Goal: Information Seeking & Learning: Learn about a topic

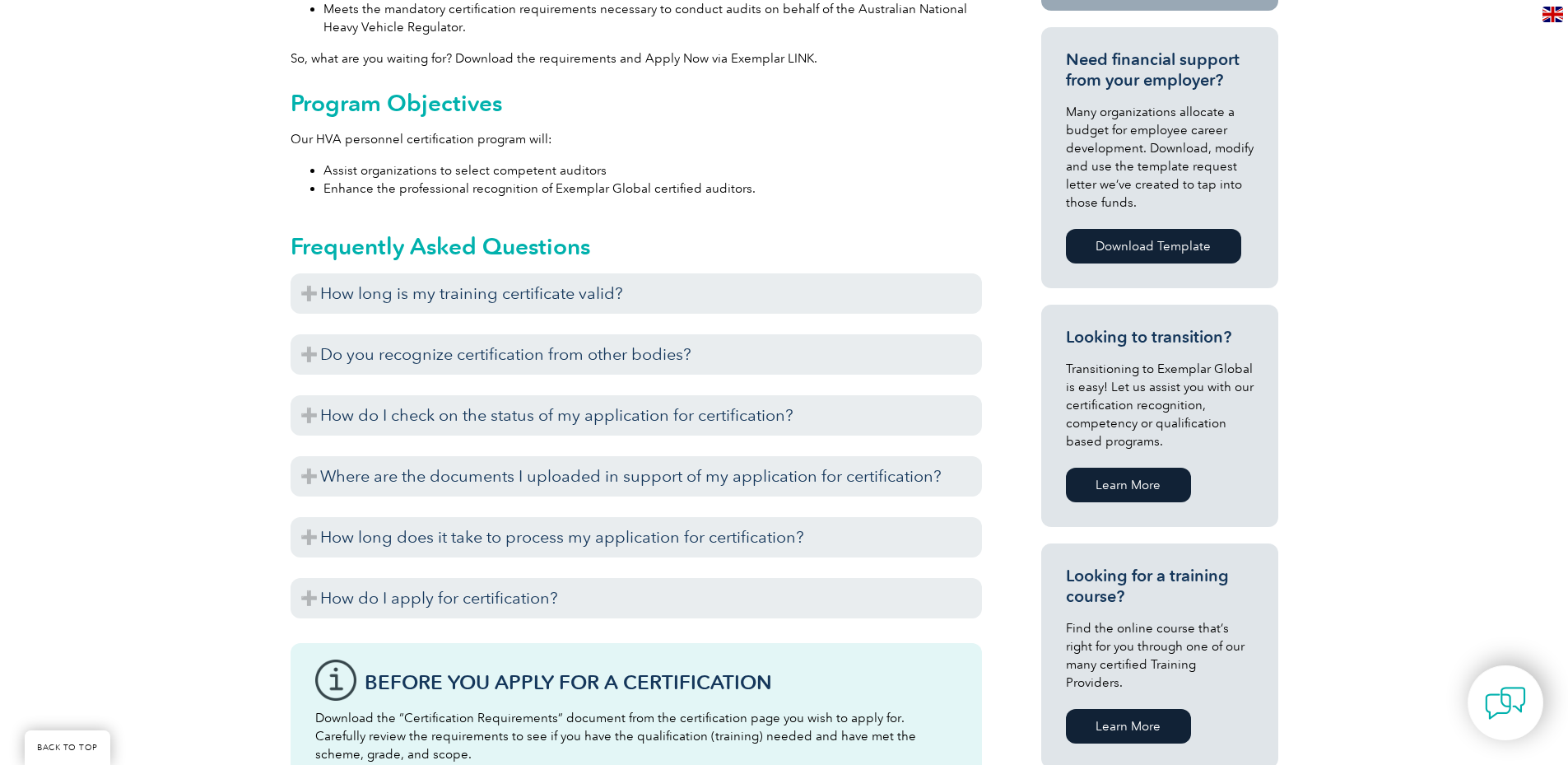
scroll to position [852, 0]
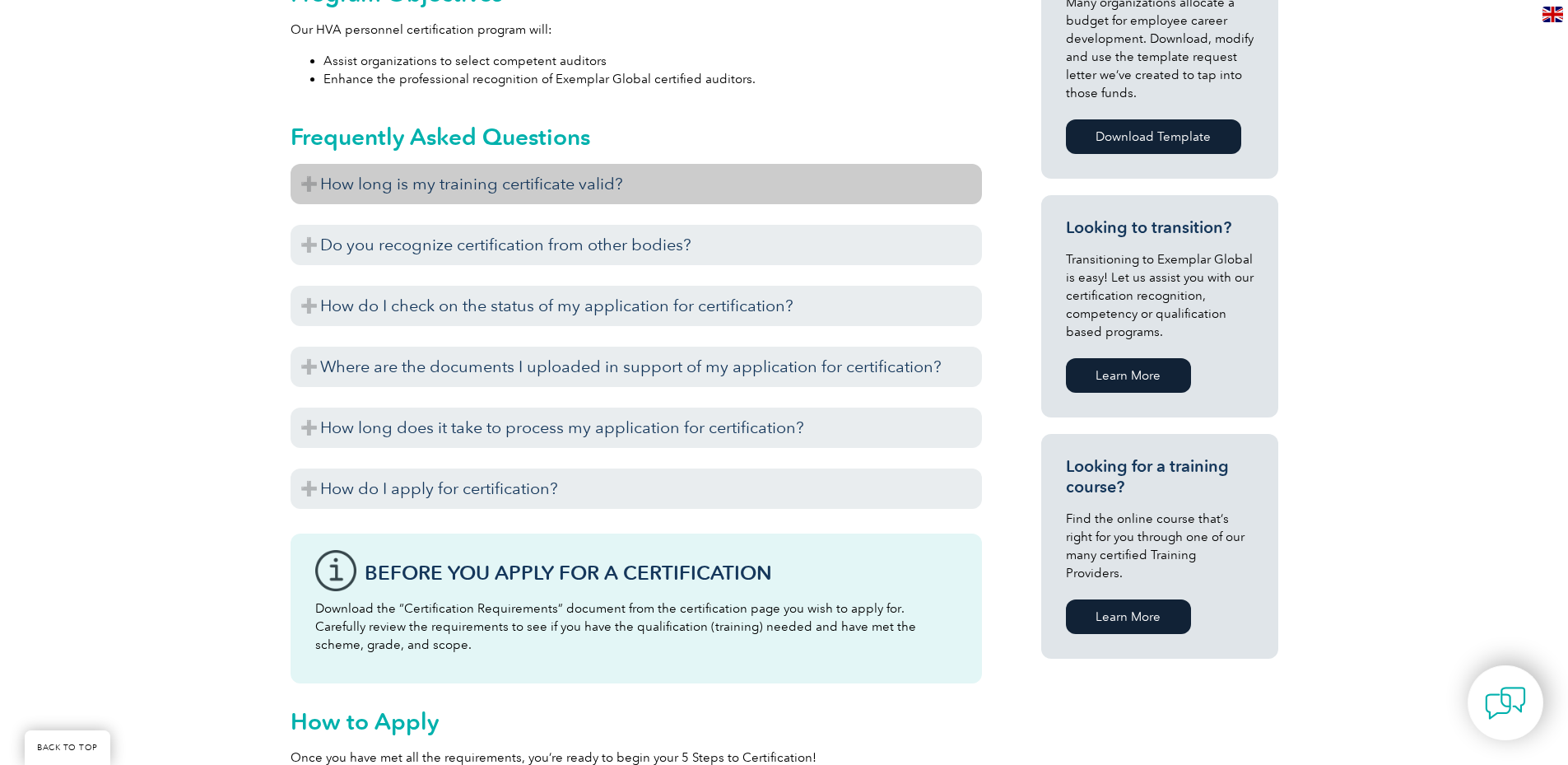
click at [306, 164] on h3 "How long is my training certificate valid?" at bounding box center [635, 183] width 691 height 40
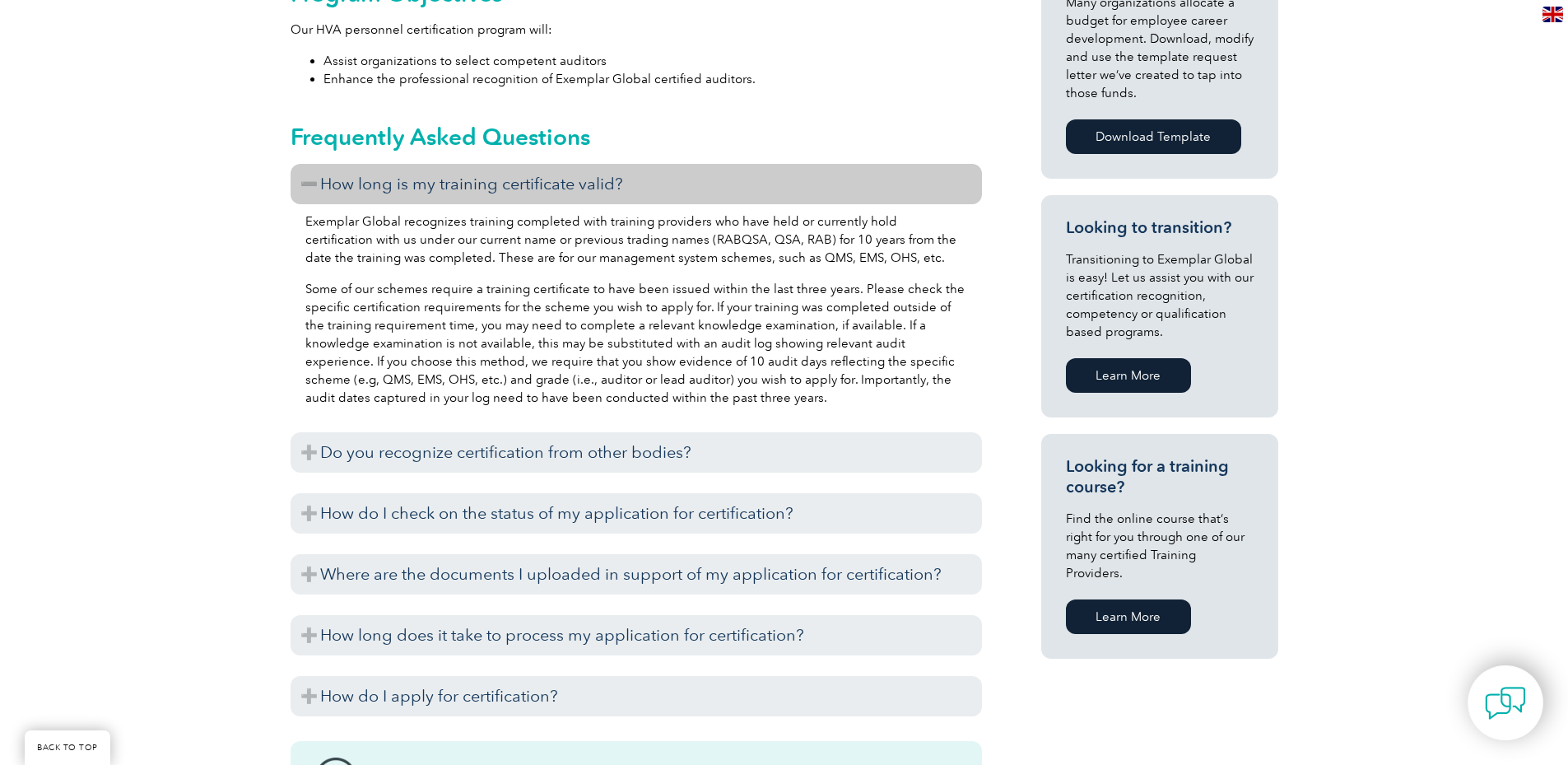
click at [306, 164] on h3 "How long is my training certificate valid?" at bounding box center [635, 183] width 691 height 40
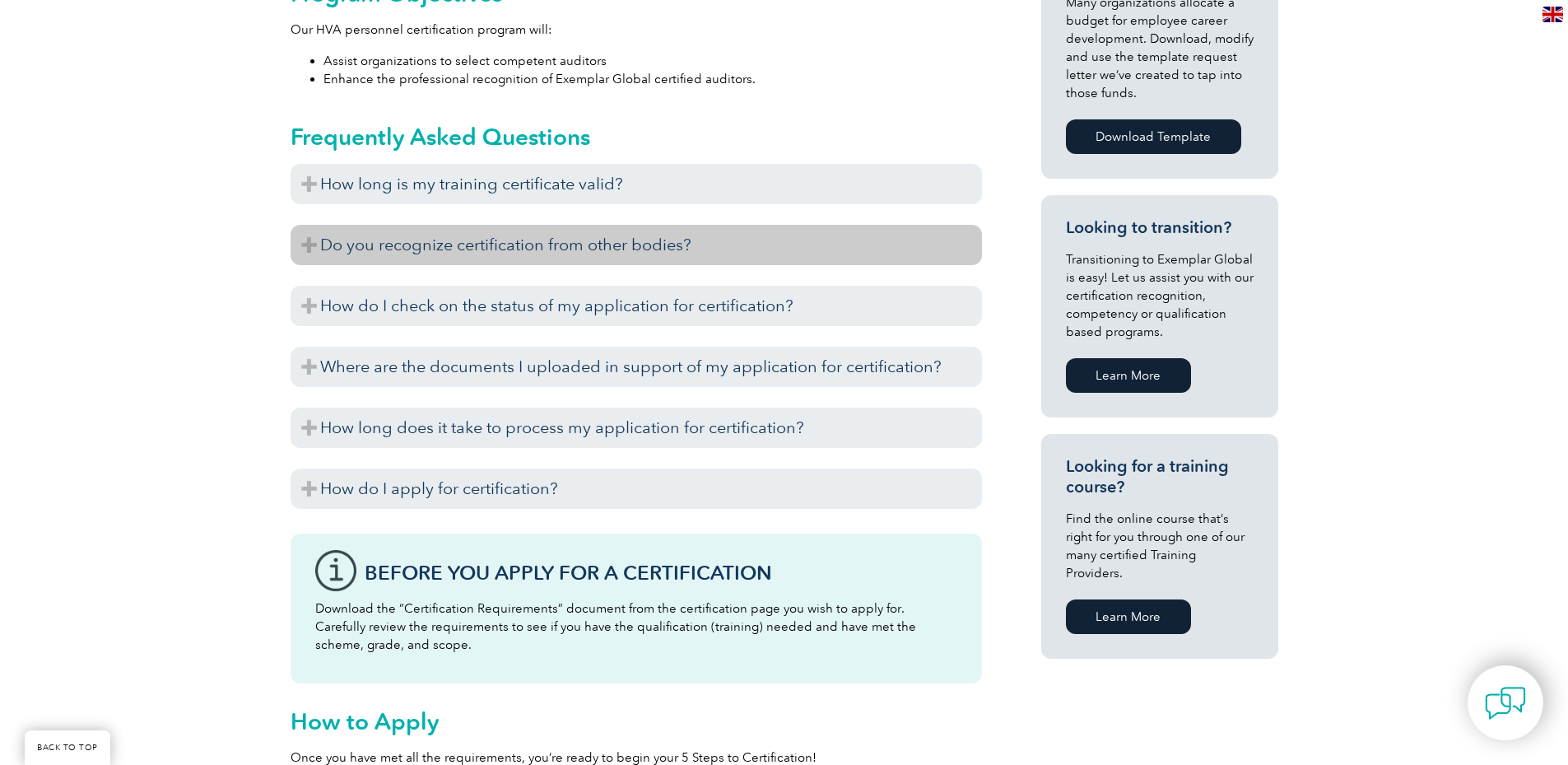
click at [305, 225] on h3 "Do you recognize certification from other bodies?" at bounding box center [635, 244] width 691 height 40
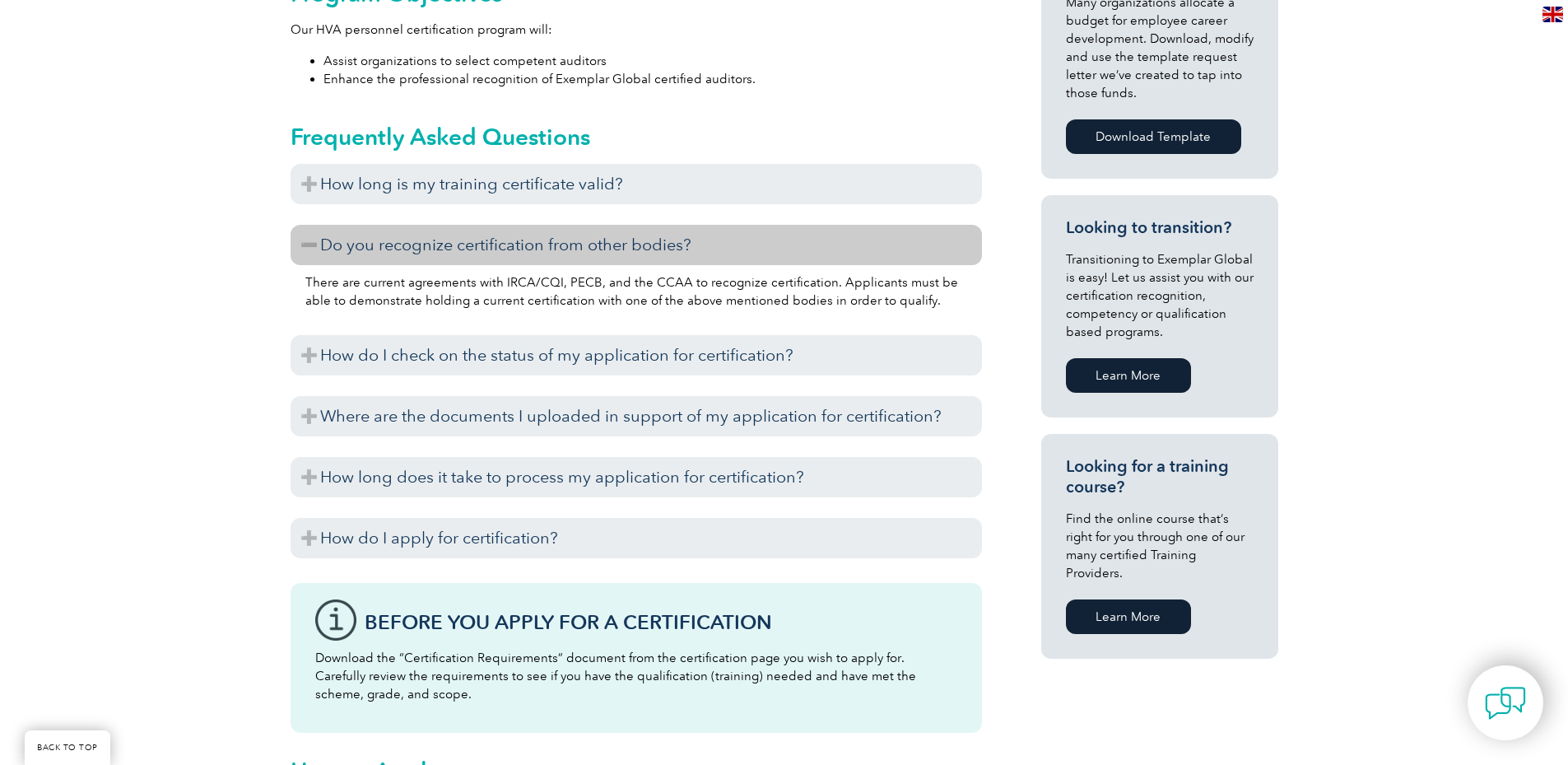
click at [305, 225] on h3 "Do you recognize certification from other bodies?" at bounding box center [635, 244] width 691 height 40
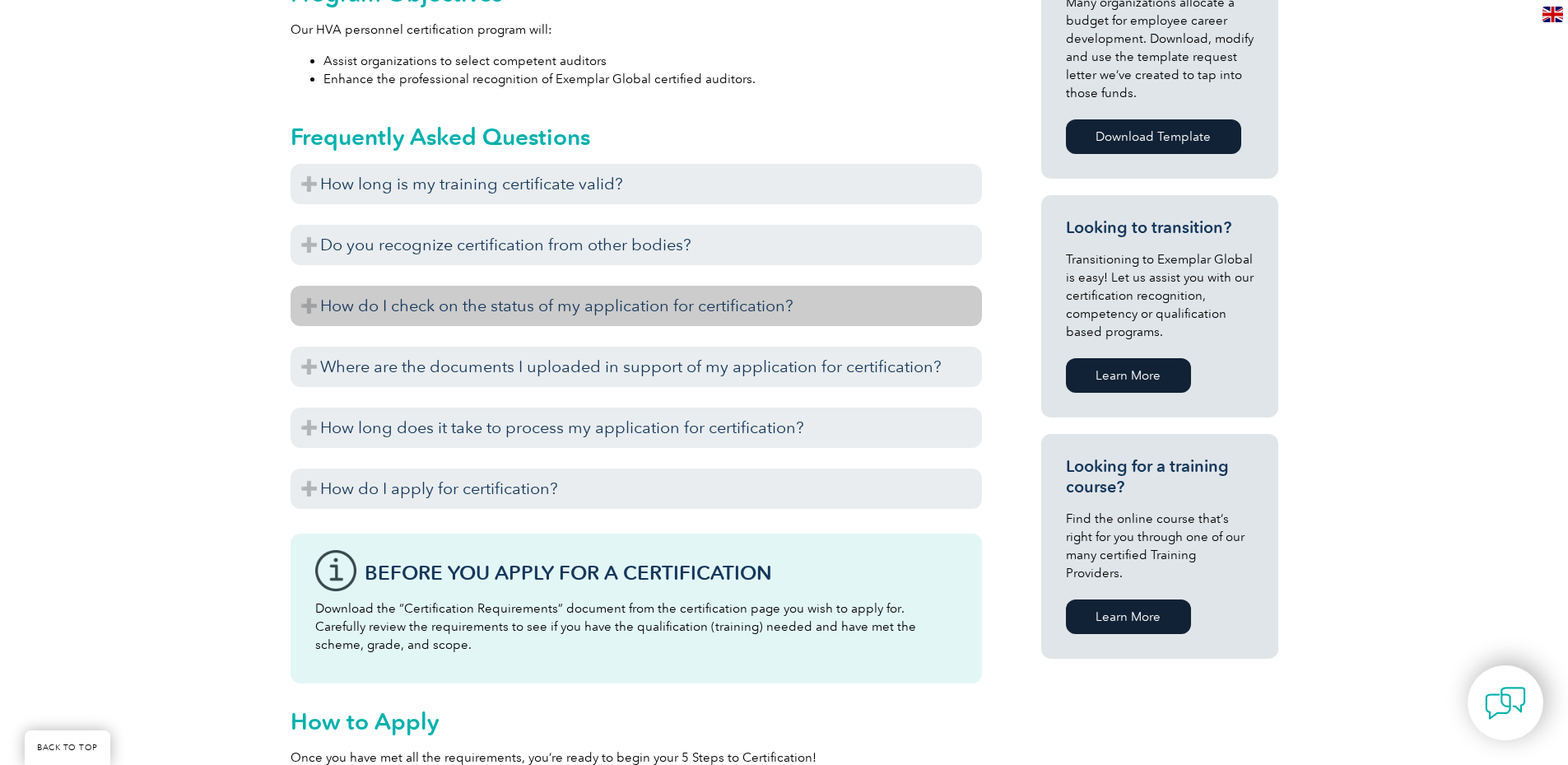
click at [307, 285] on h3 "How do I check on the status of my application for certification?" at bounding box center [635, 305] width 691 height 40
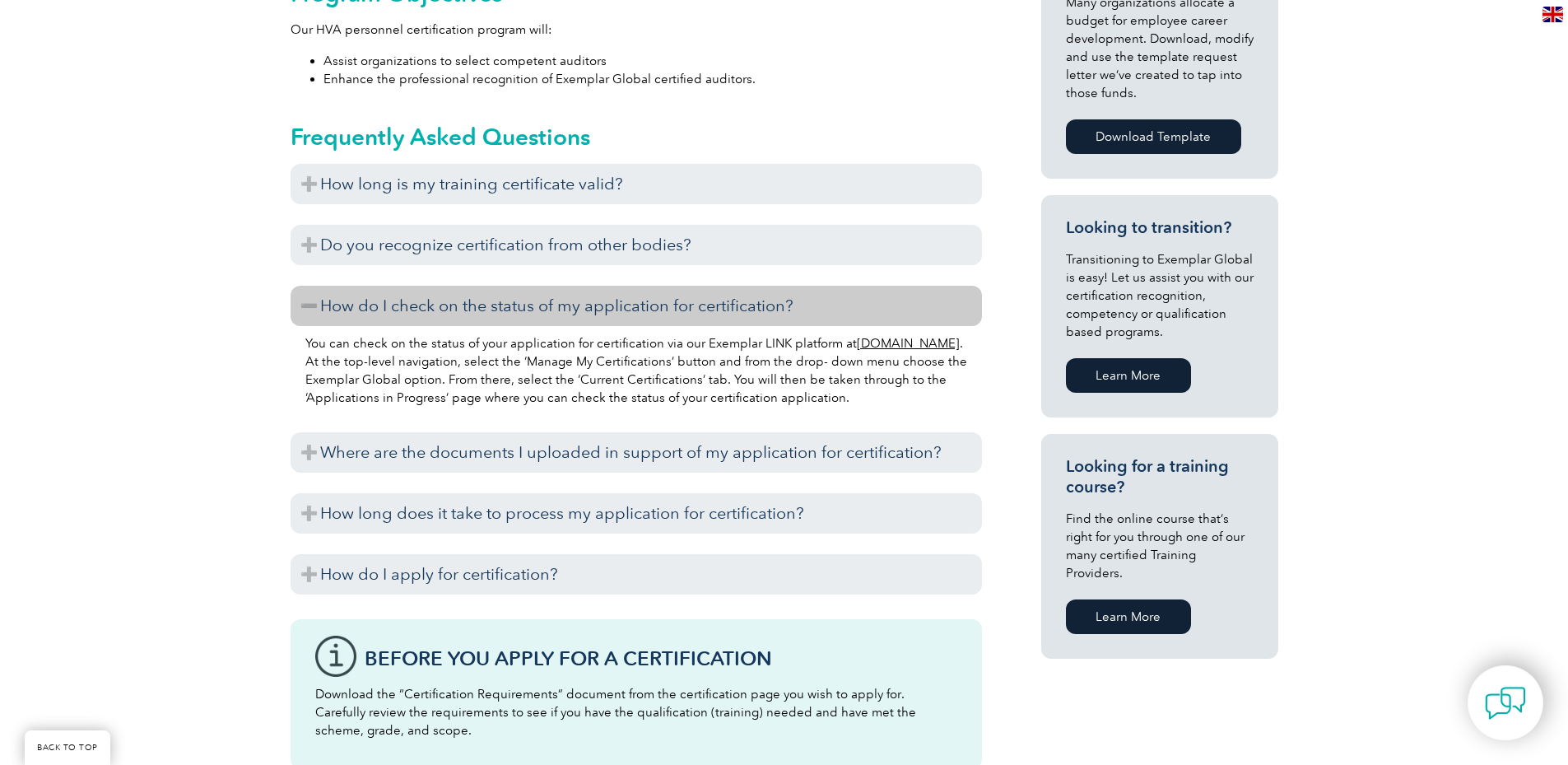
click at [307, 285] on h3 "How do I check on the status of my application for certification?" at bounding box center [635, 305] width 691 height 40
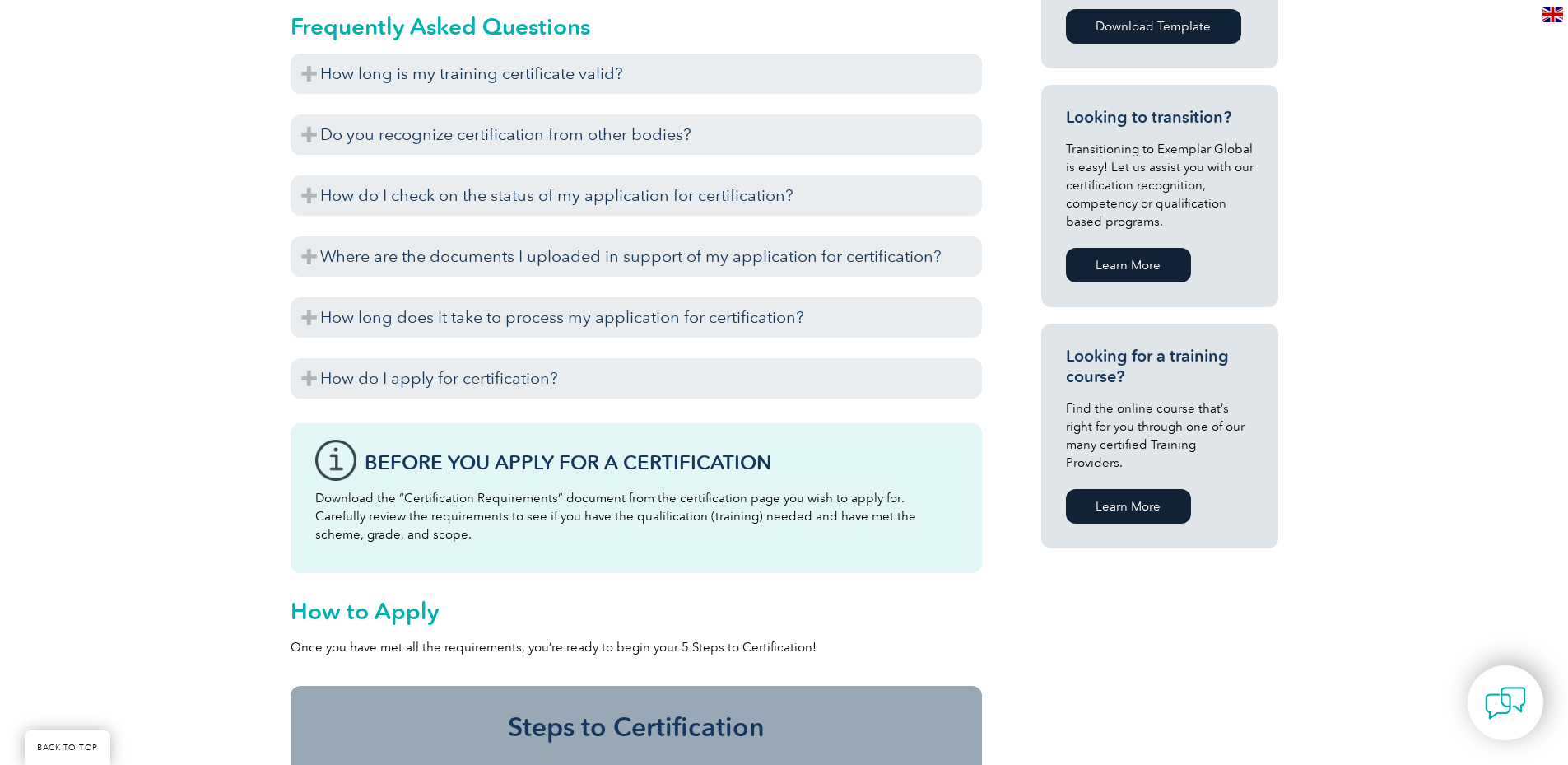
scroll to position [1072, 0]
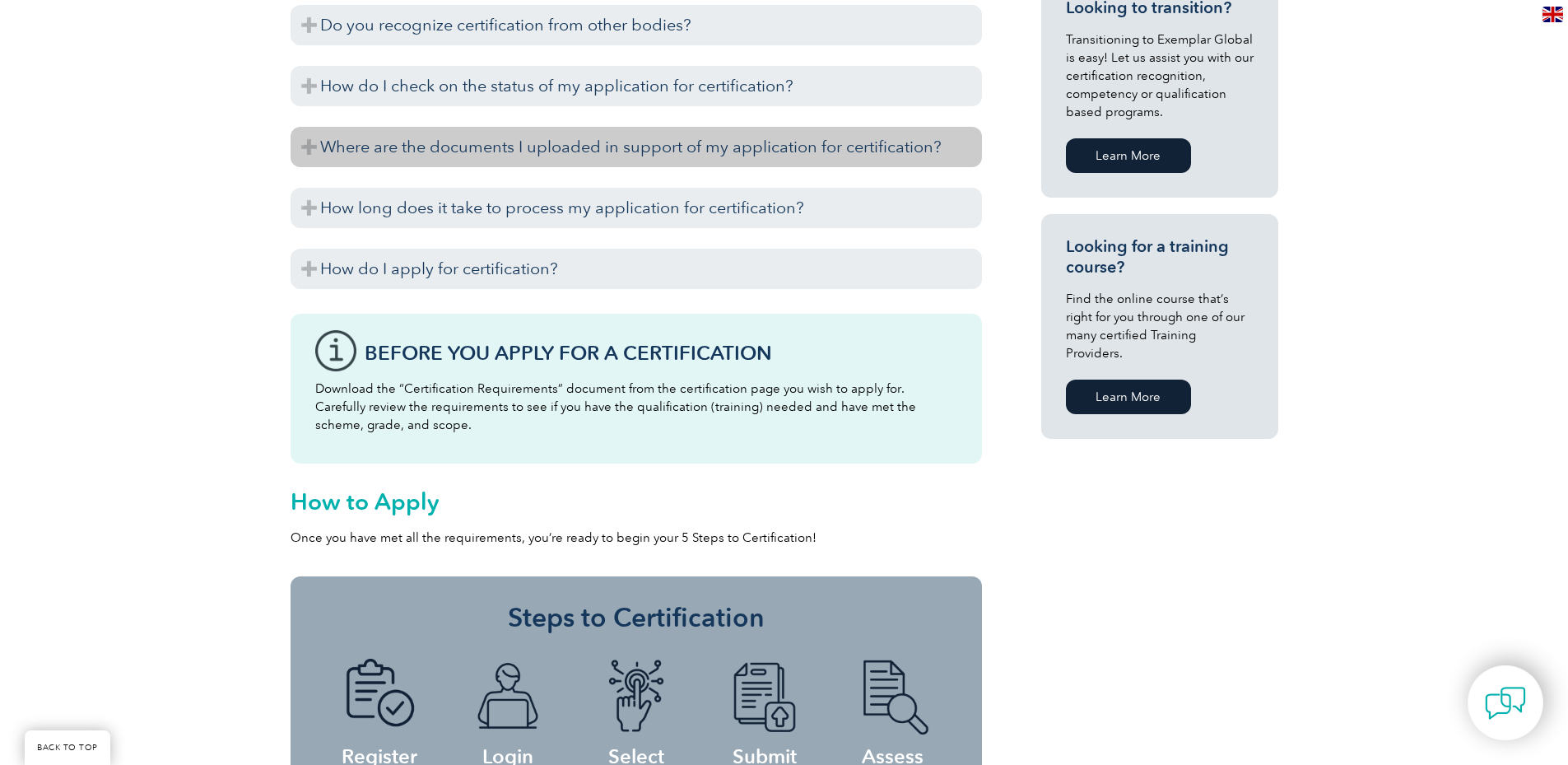
click at [310, 127] on h3 "Where are the documents I uploaded in support of my application for certificati…" at bounding box center [635, 146] width 691 height 40
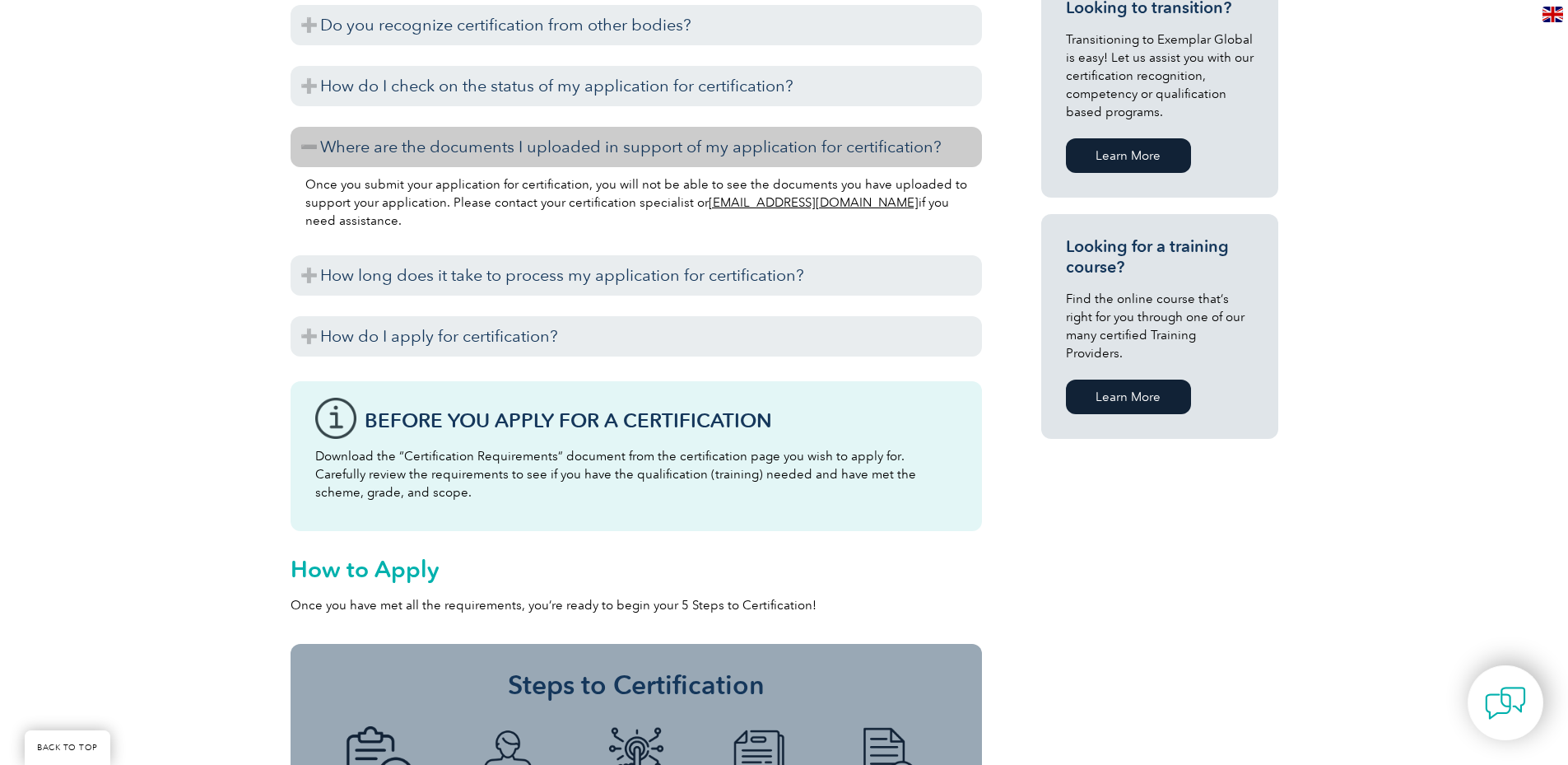
click at [310, 127] on h3 "Where are the documents I uploaded in support of my application for certificati…" at bounding box center [635, 146] width 691 height 40
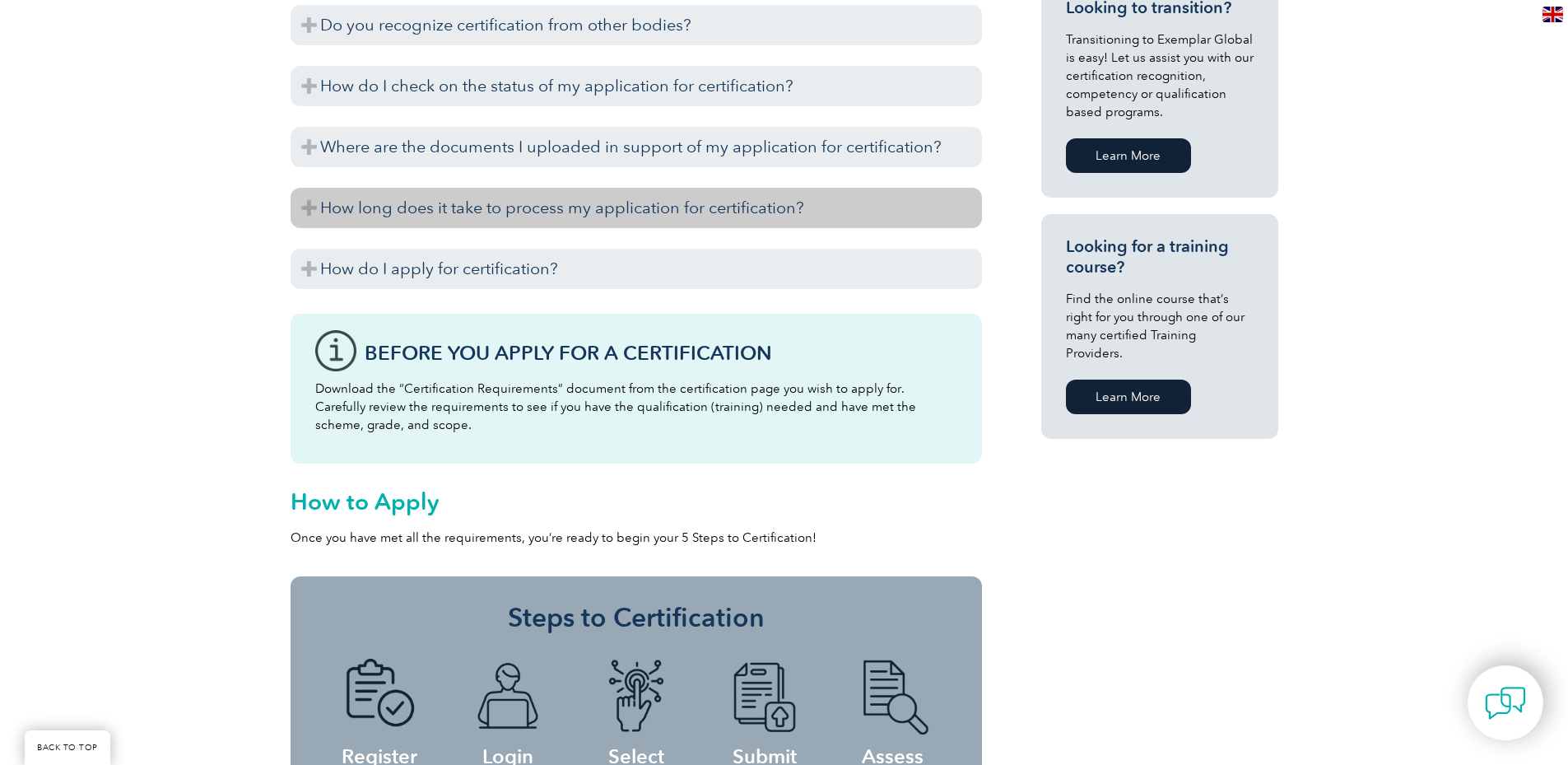
click at [310, 187] on h3 "How long does it take to process my application for certification?" at bounding box center [635, 207] width 691 height 40
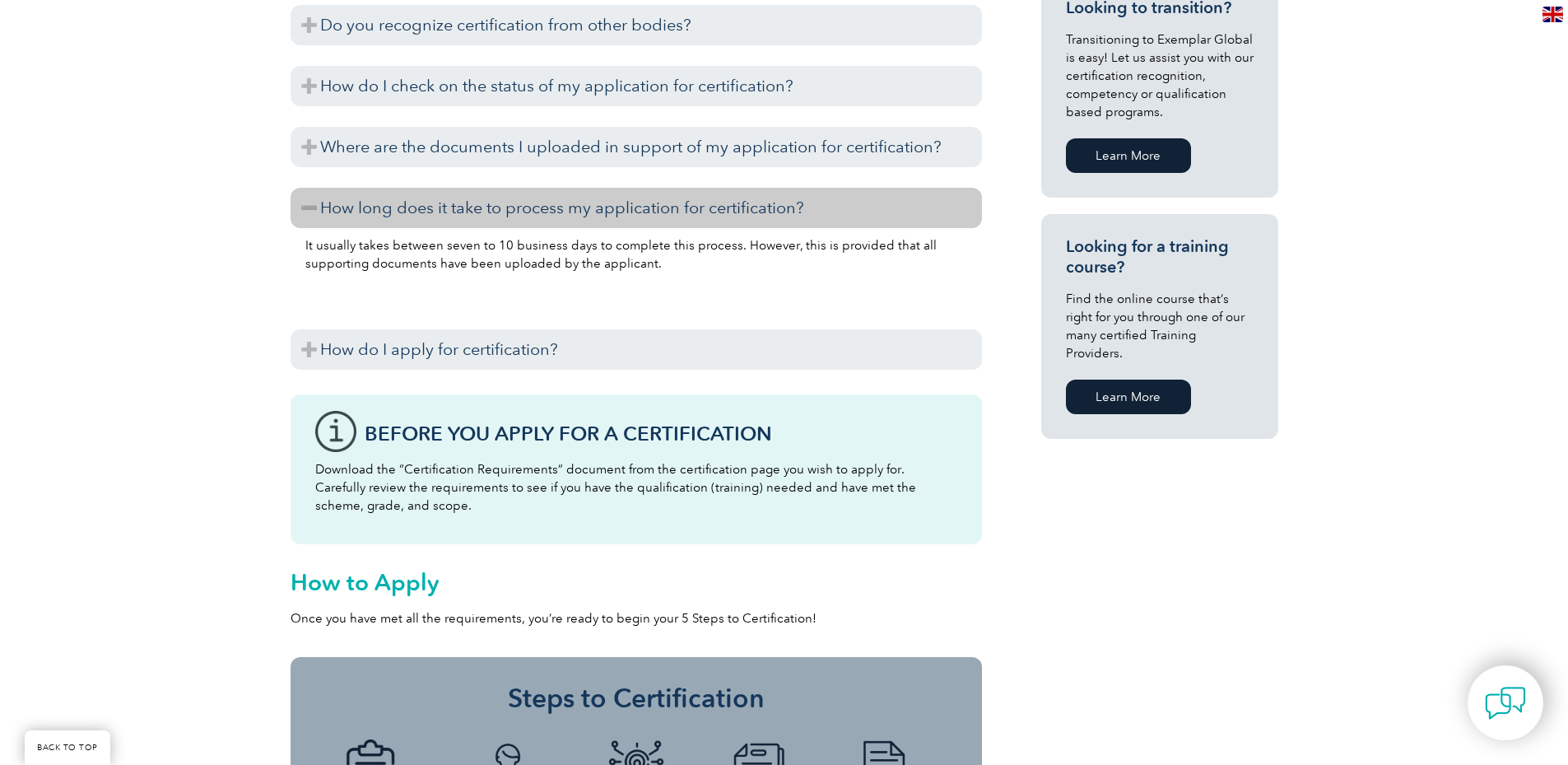
click at [308, 187] on h3 "How long does it take to process my application for certification?" at bounding box center [635, 207] width 691 height 40
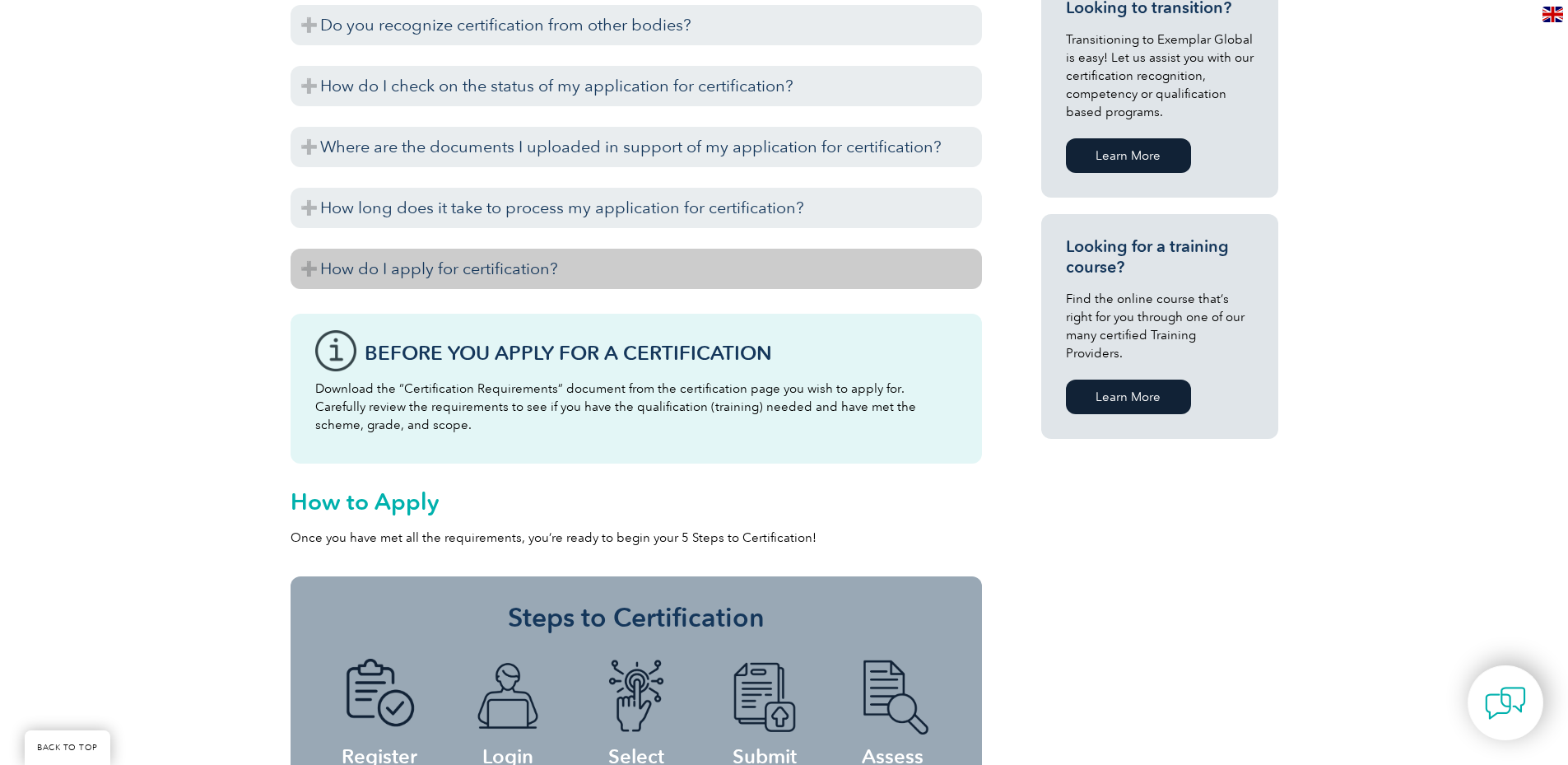
click at [309, 248] on h3 "How do I apply for certification?" at bounding box center [635, 268] width 691 height 40
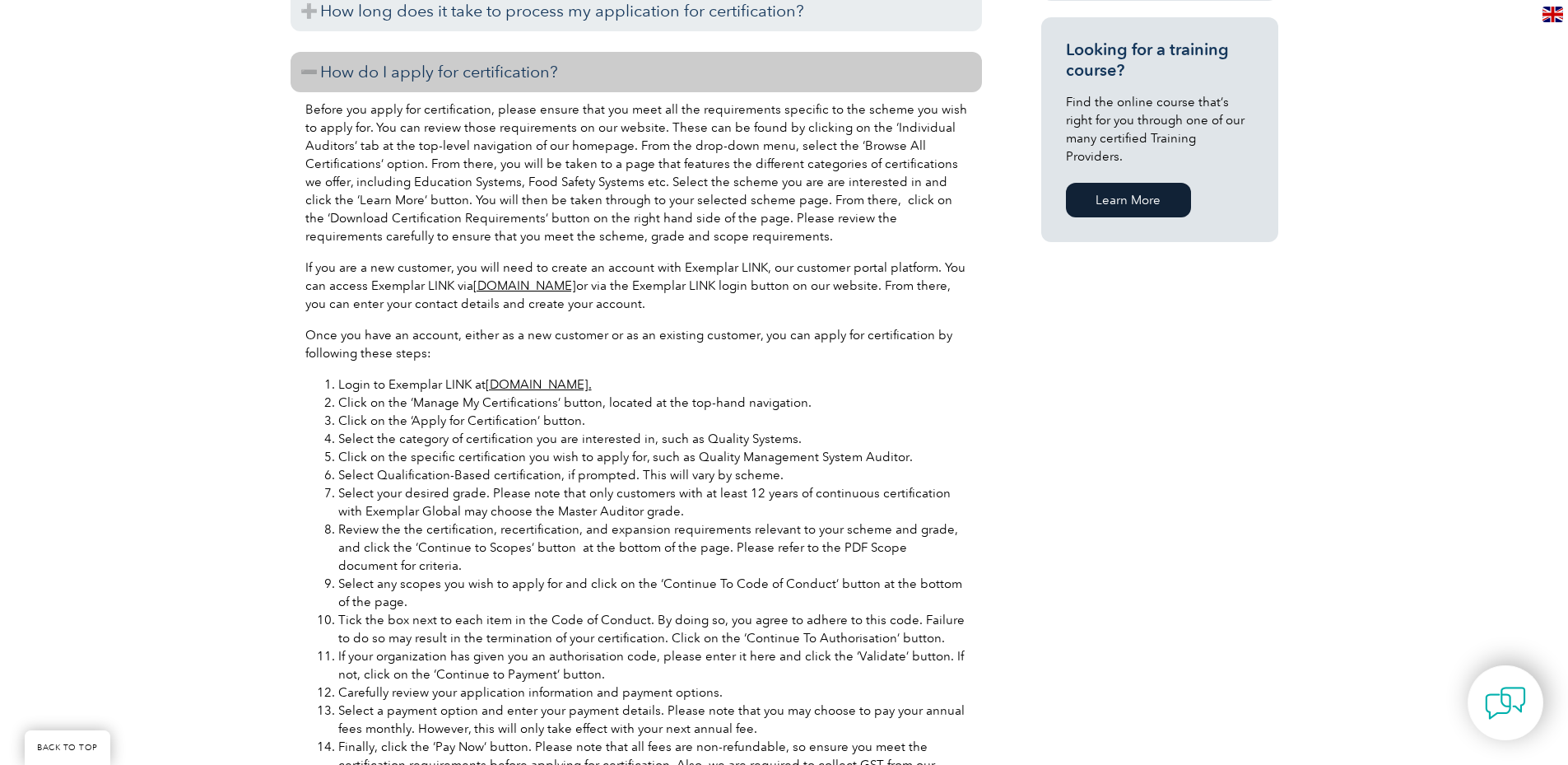
scroll to position [1293, 0]
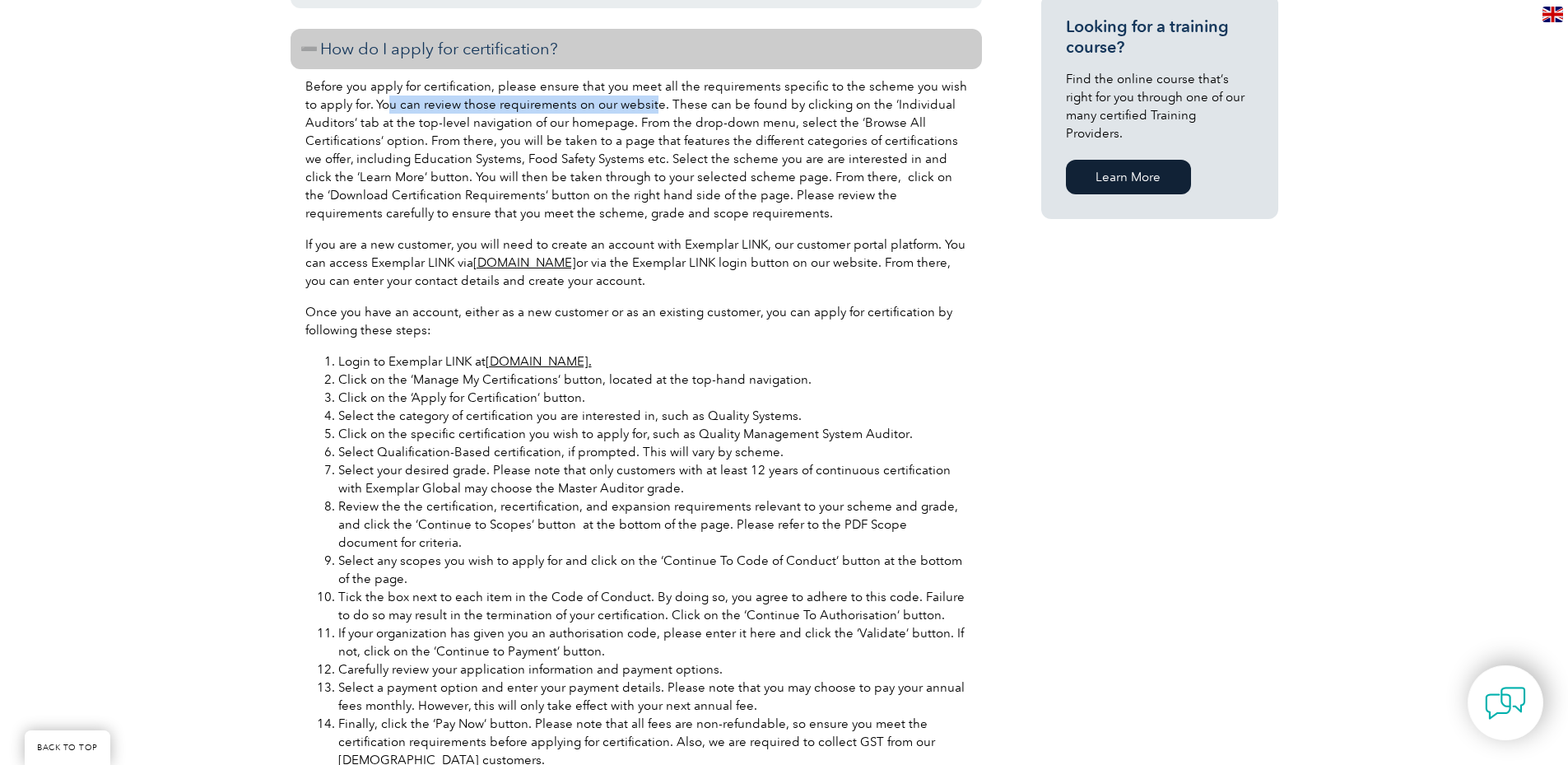
drag, startPoint x: 371, startPoint y: 66, endPoint x: 635, endPoint y: 71, distance: 264.0
click at [635, 77] on p "Before you apply for certification, please ensure that you meet all the require…" at bounding box center [635, 150] width 662 height 145
drag, startPoint x: 635, startPoint y: 71, endPoint x: 578, endPoint y: 130, distance: 82.0
click at [578, 130] on p "Before you apply for certification, please ensure that you meet all the require…" at bounding box center [635, 150] width 662 height 145
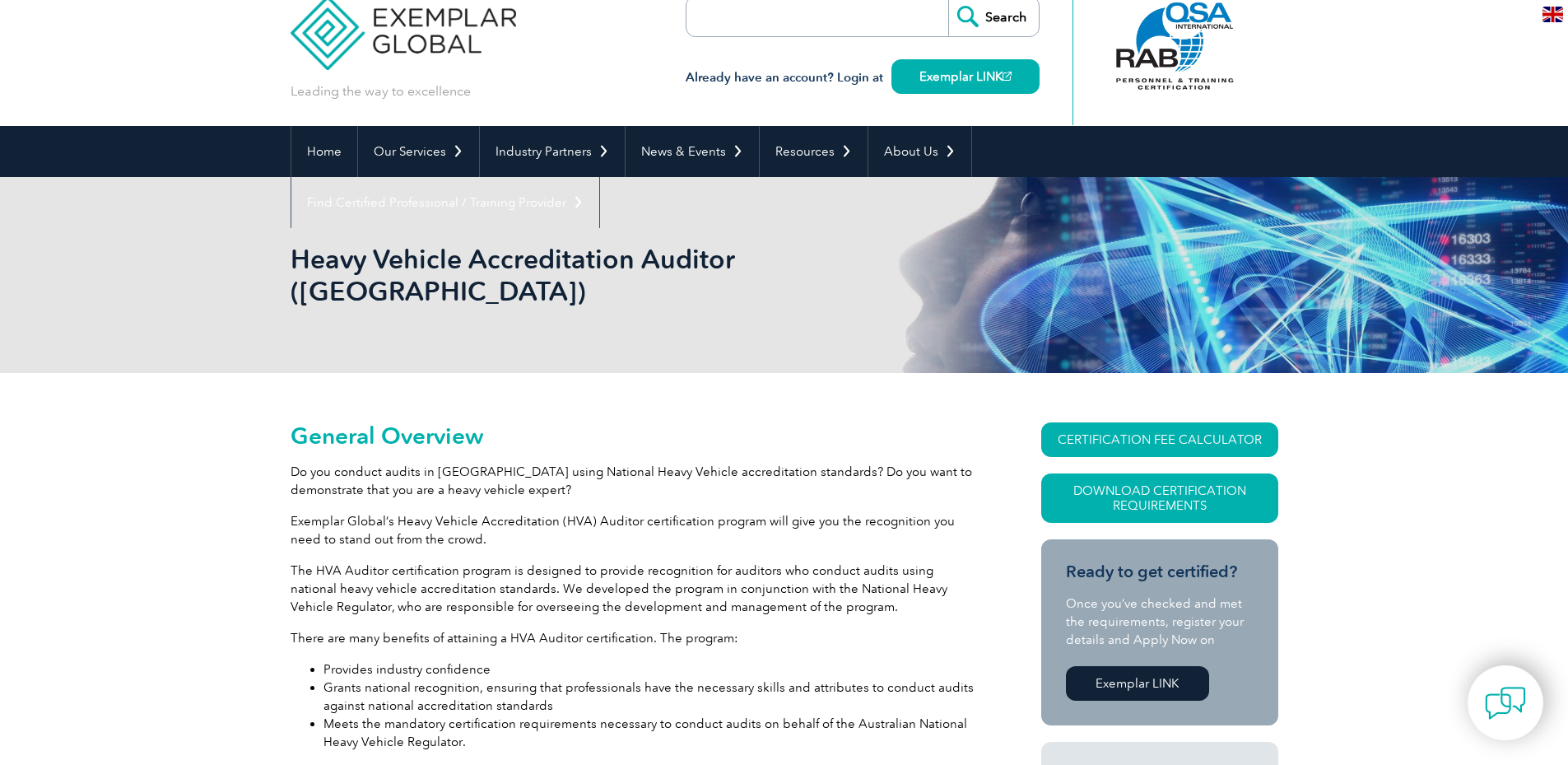
scroll to position [0, 0]
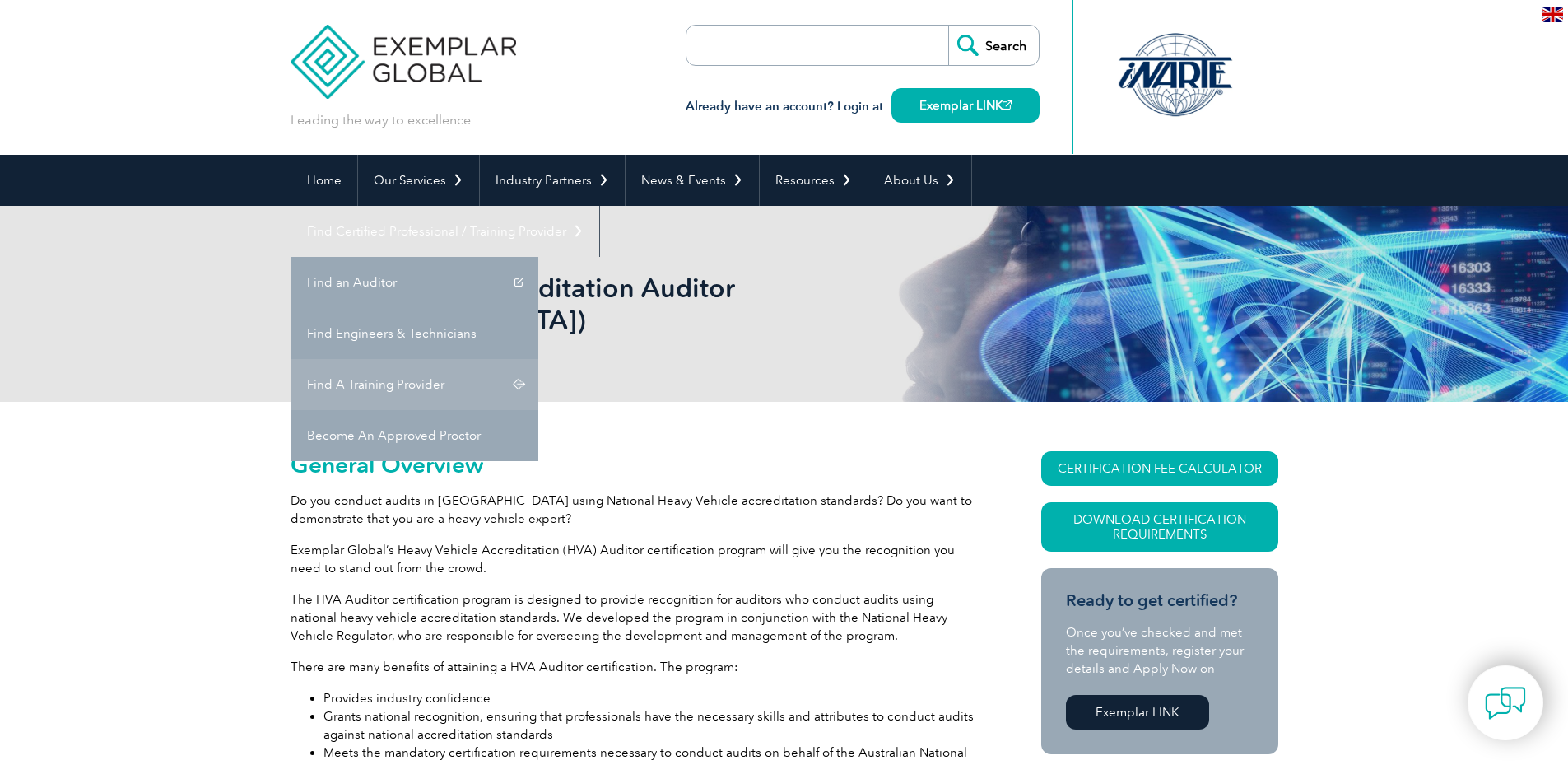
click at [538, 359] on link "Find A Training Provider" at bounding box center [415, 384] width 247 height 51
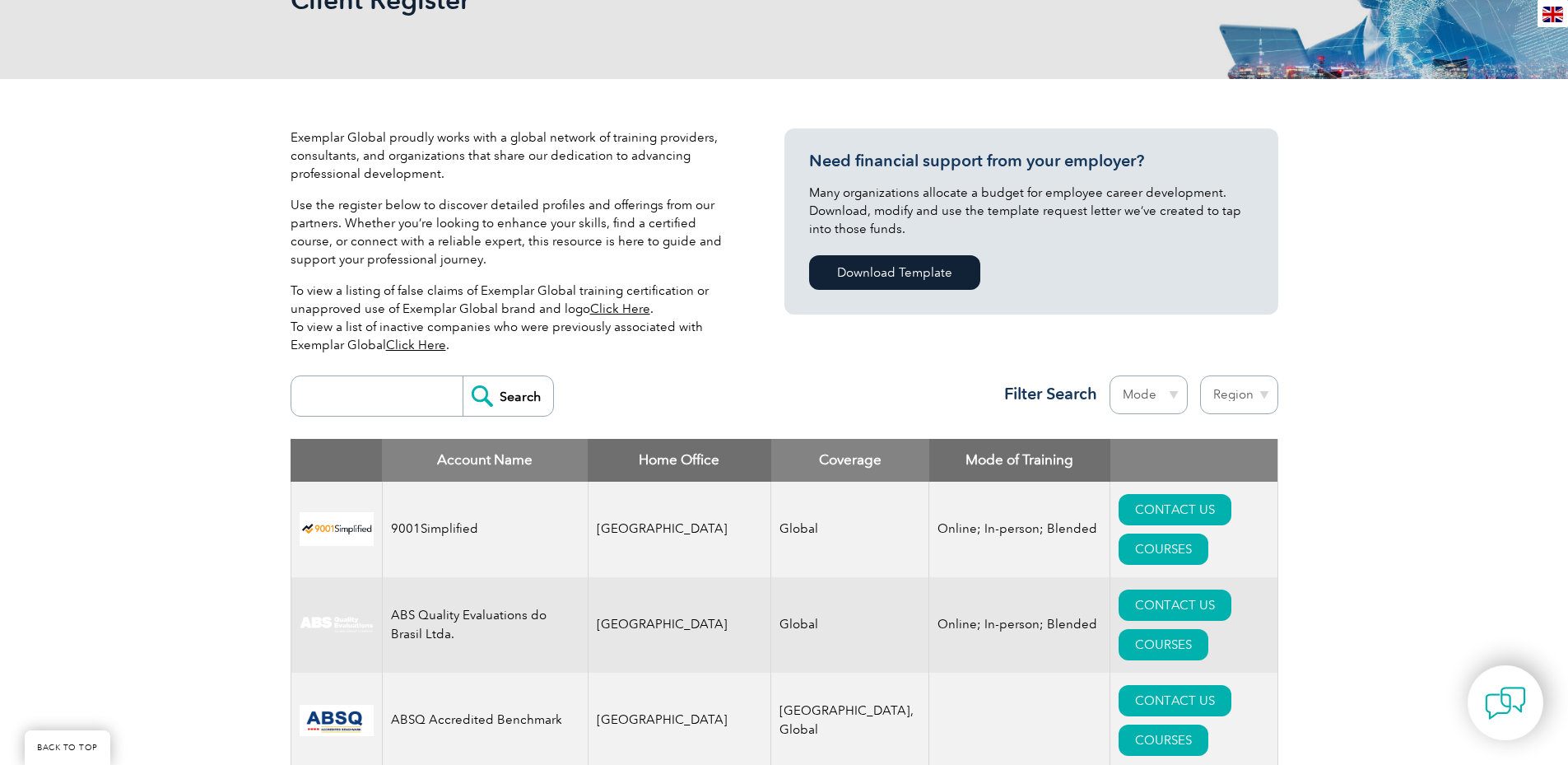
scroll to position [220, 0]
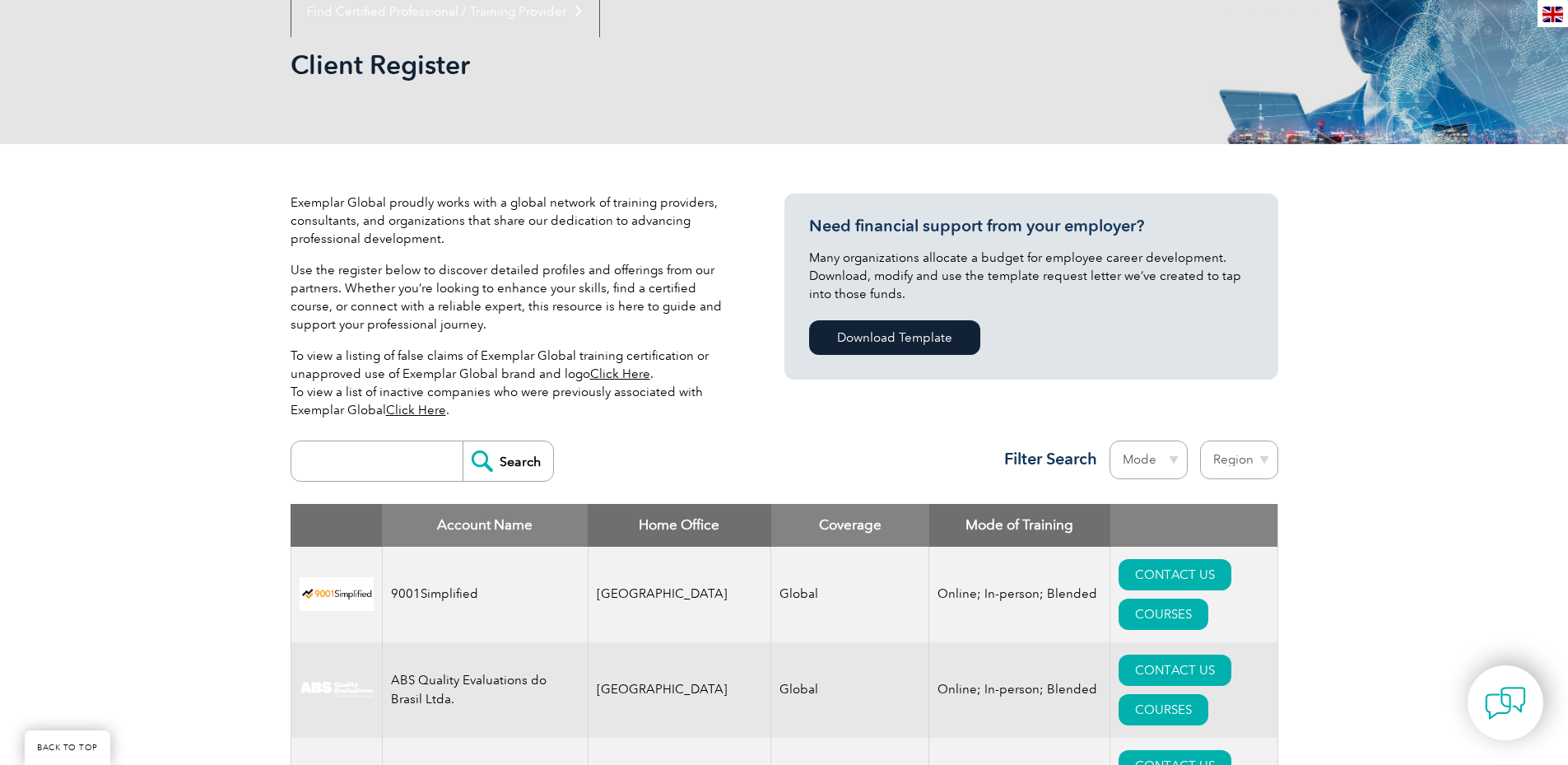
click at [326, 463] on input "search" at bounding box center [380, 461] width 163 height 39
type input "NHVAS"
click at [513, 468] on input "Search" at bounding box center [508, 461] width 90 height 39
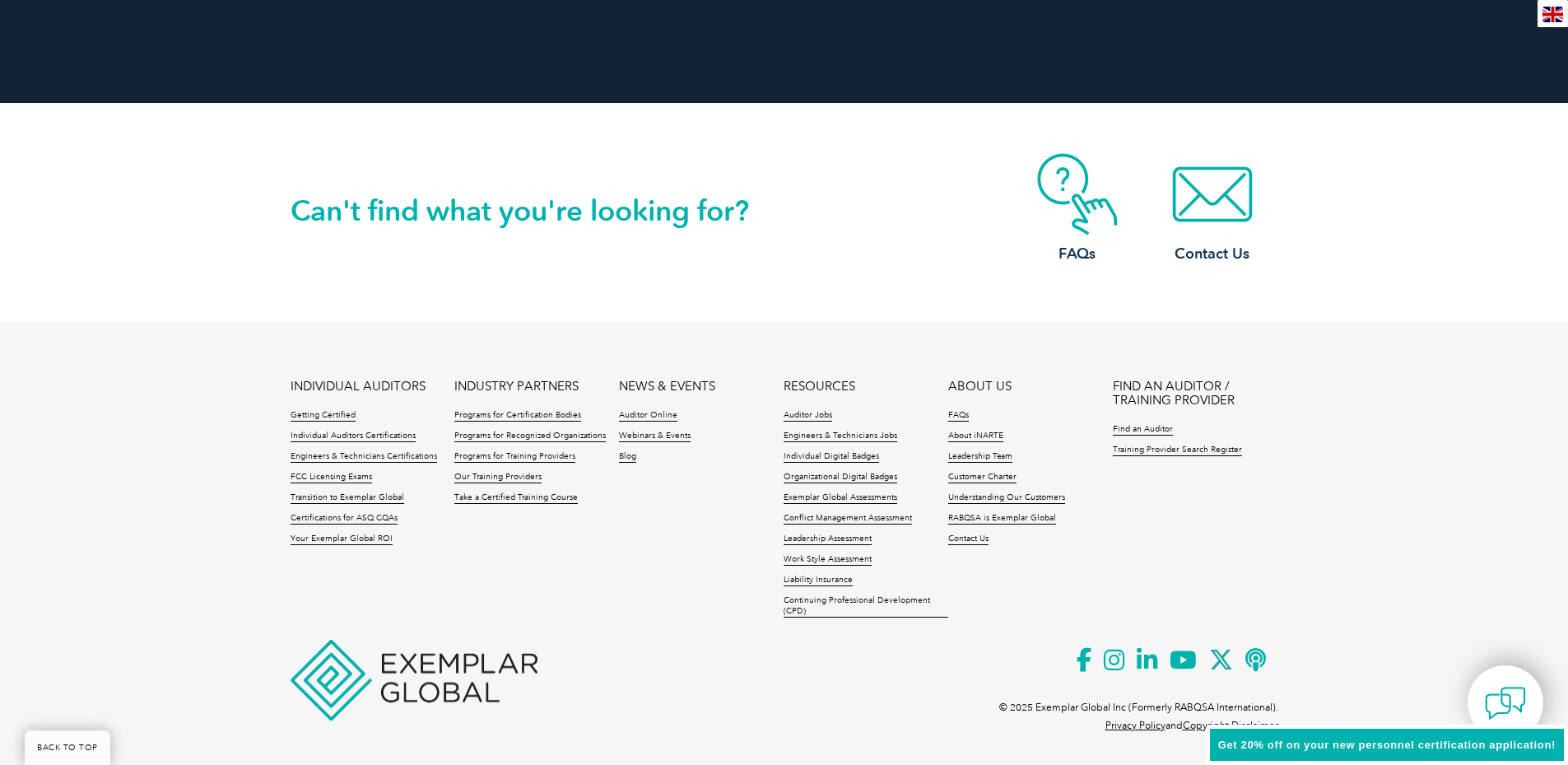
scroll to position [3752, 0]
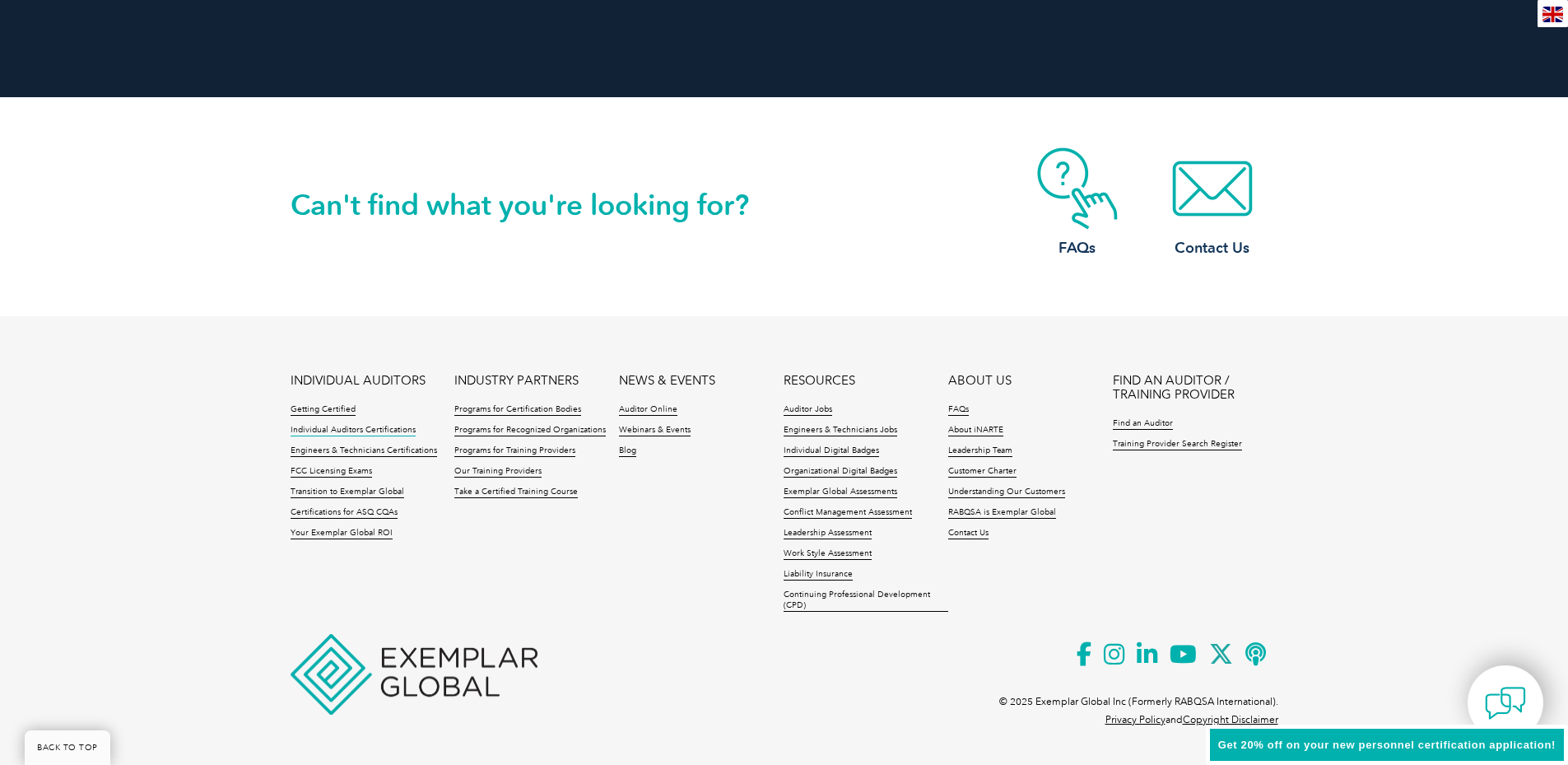
click at [386, 429] on link "Individual Auditors Certifications" at bounding box center [353, 431] width 126 height 12
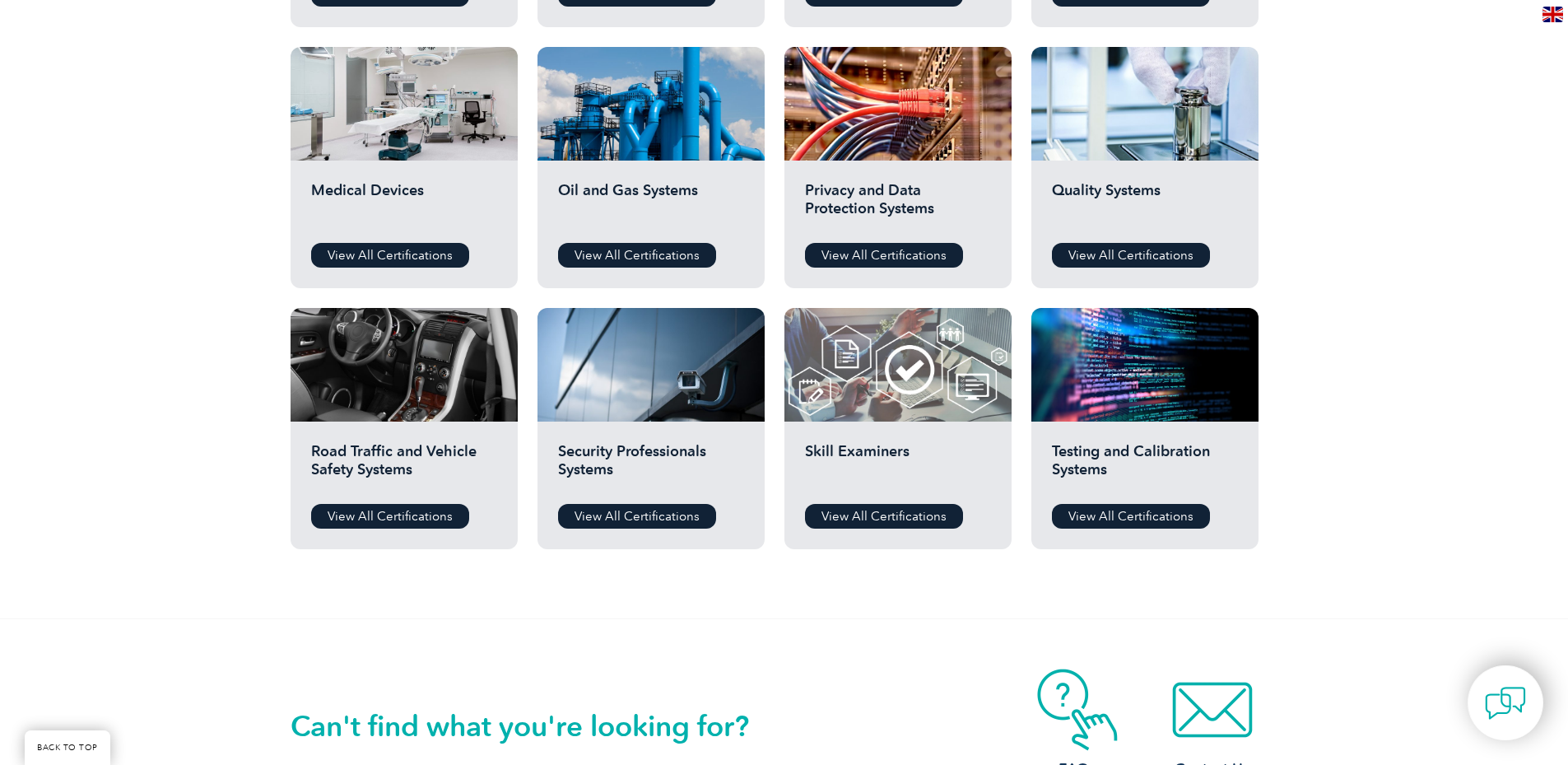
scroll to position [1097, 0]
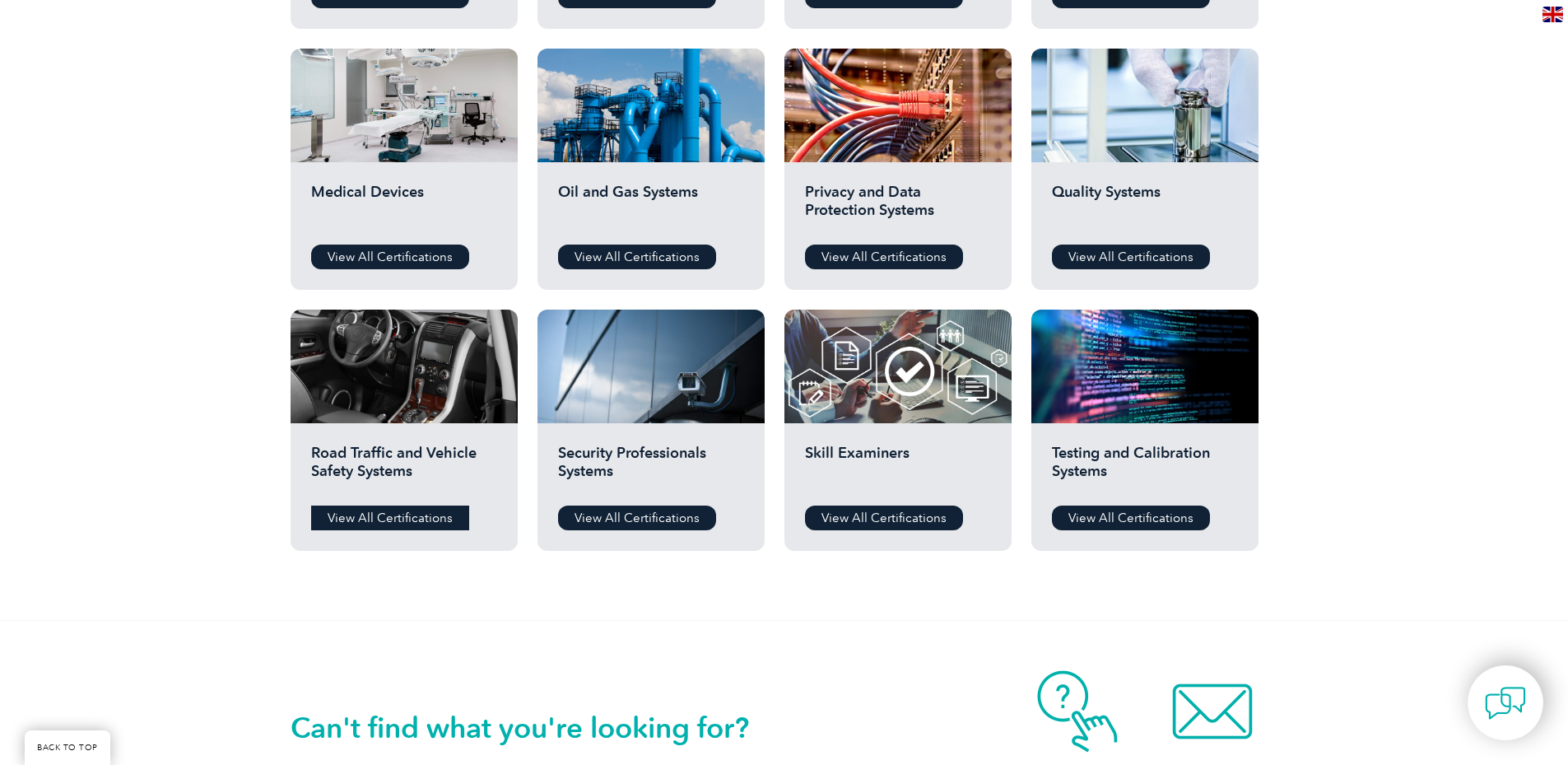
click at [375, 515] on link "View All Certifications" at bounding box center [389, 517] width 158 height 25
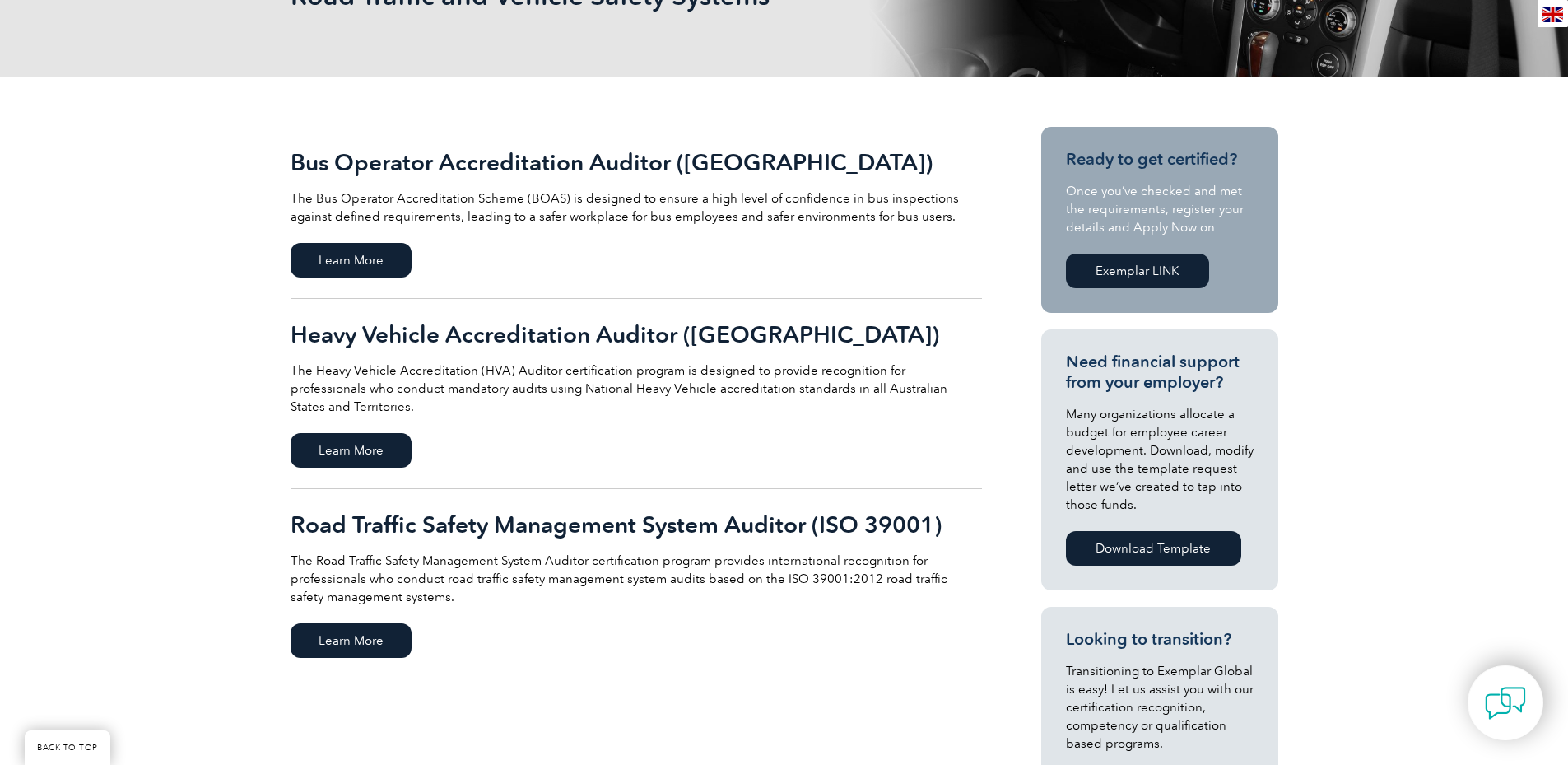
scroll to position [330, 0]
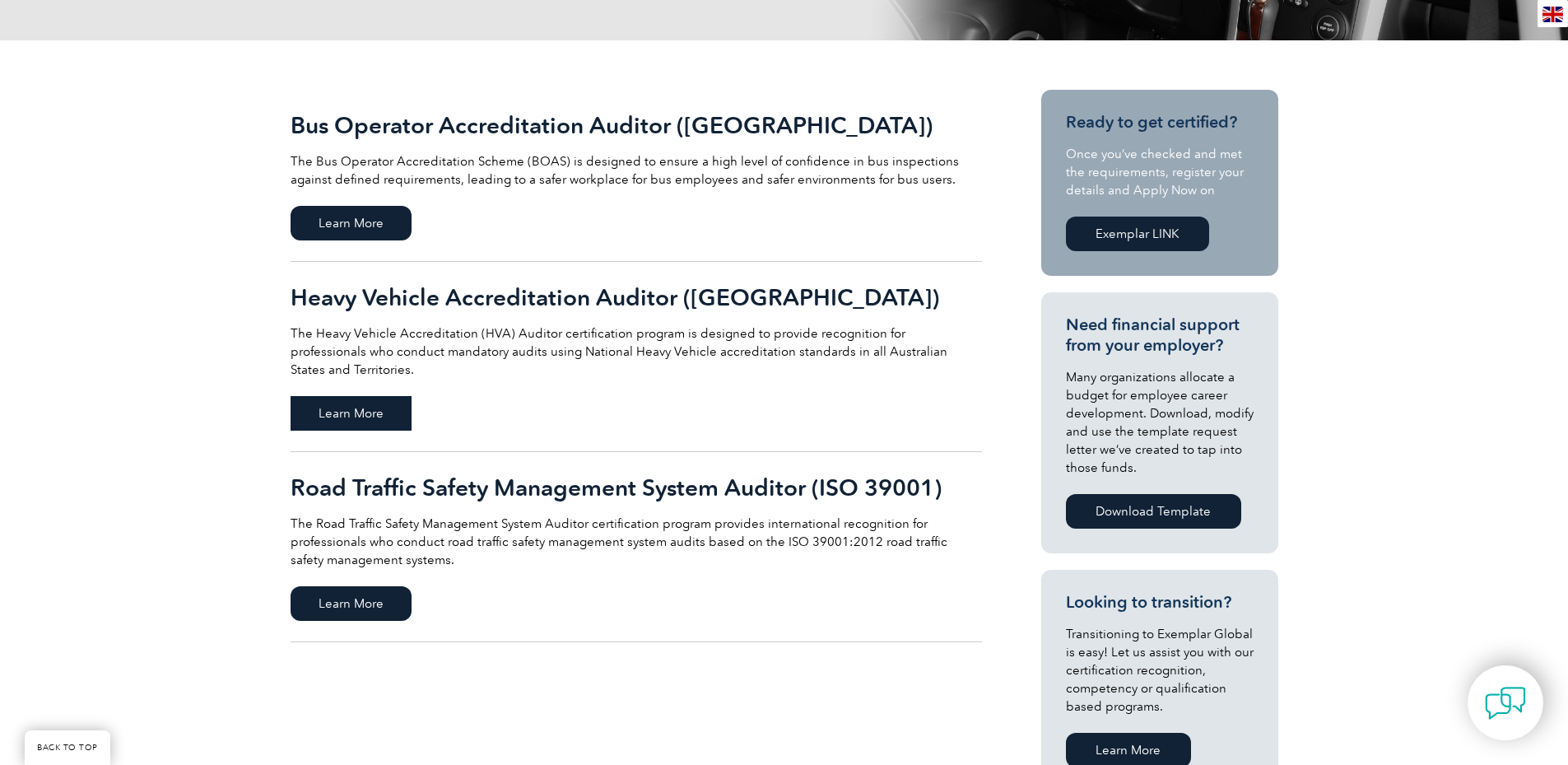
click at [340, 396] on span "Learn More" at bounding box center [350, 413] width 121 height 34
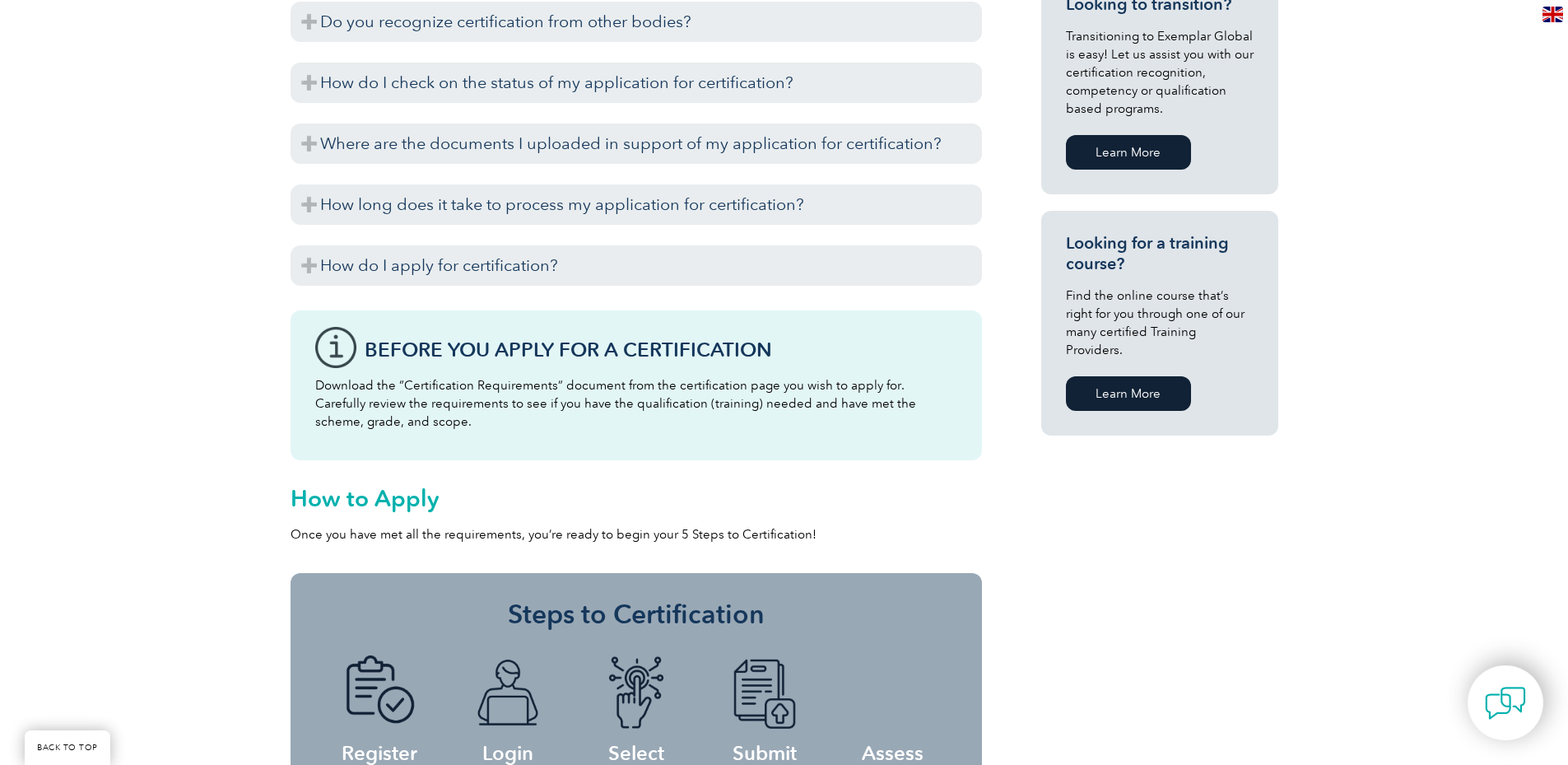
scroll to position [1097, 0]
